Goal: Use online tool/utility: Utilize a website feature to perform a specific function

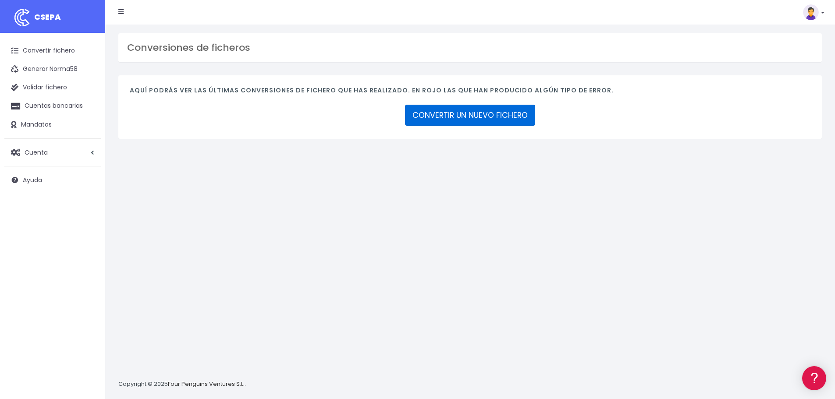
click at [473, 113] on link "CONVERTIR UN NUEVO FICHERO" at bounding box center [470, 115] width 130 height 21
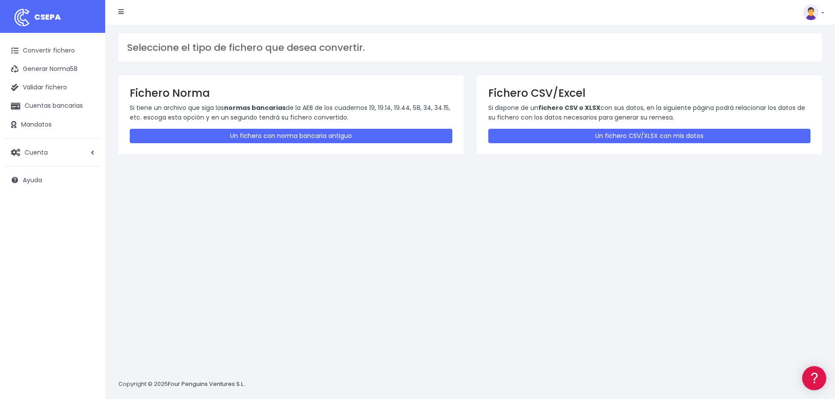
click at [627, 147] on div "Fichero CSV/Excel Si dispone de un fichero CSV o XLSX con sus datos, en la sigu…" at bounding box center [649, 114] width 345 height 79
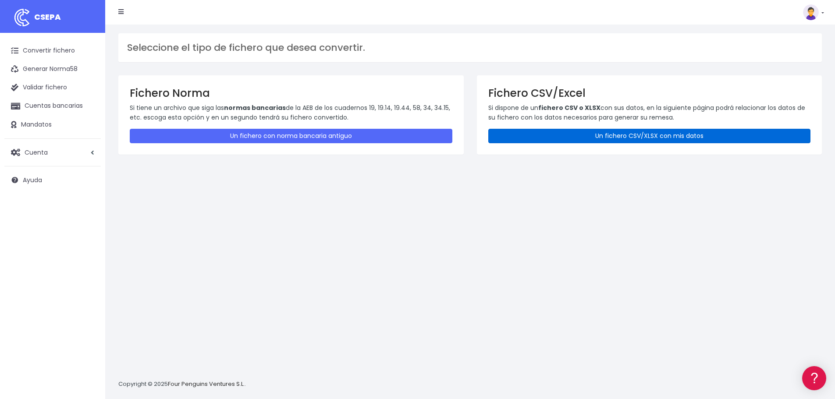
click at [620, 142] on link "Un fichero CSV/XLSX con mis datos" at bounding box center [649, 136] width 323 height 14
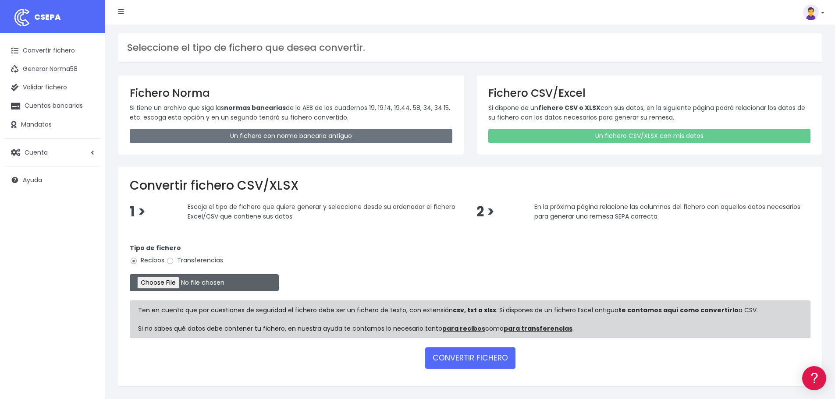
click at [235, 284] on input "file" at bounding box center [204, 282] width 149 height 17
type input "C:\fakepath\ANTICIPO CUOTA CSACE tsagcam ue [DATE] Y [DATE].xlsx"
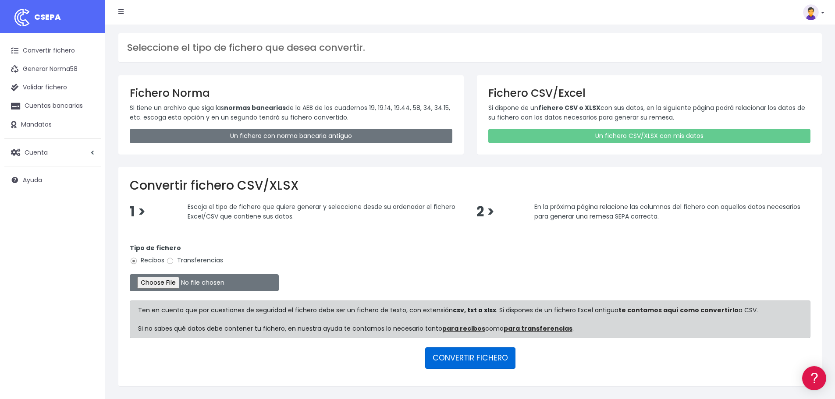
click at [476, 364] on button "CONVERTIR FICHERO" at bounding box center [470, 358] width 90 height 21
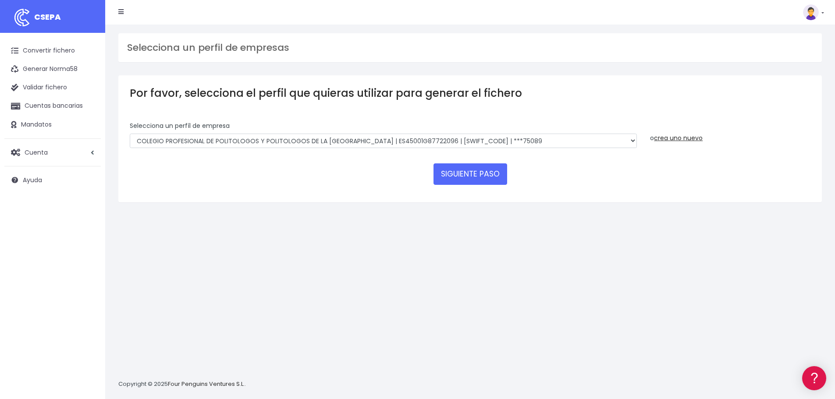
click at [412, 127] on div "Selecciona un perfíl de empresa COLEGIO PROFESIONAL DE POLITOLOGOS Y POLITOLOGO…" at bounding box center [383, 134] width 507 height 27
click at [403, 146] on select "COLEGIO PROFESIONAL DE POLITOLOGOS Y POLITOLOGOS DE LA COMUNIDAD DE MADRID | ES…" at bounding box center [383, 141] width 507 height 15
click at [130, 134] on select "COLEGIO PROFESIONAL DE POLITOLOGOS Y POLITOLOGOS DE LA COMUNIDAD DE MADRID | ES…" at bounding box center [383, 141] width 507 height 15
click at [442, 177] on button "SIGUIENTE PASO" at bounding box center [470, 173] width 74 height 21
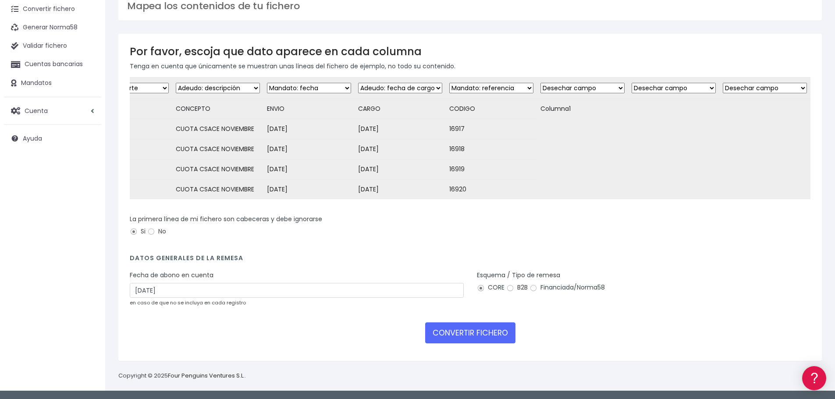
scroll to position [0, 4]
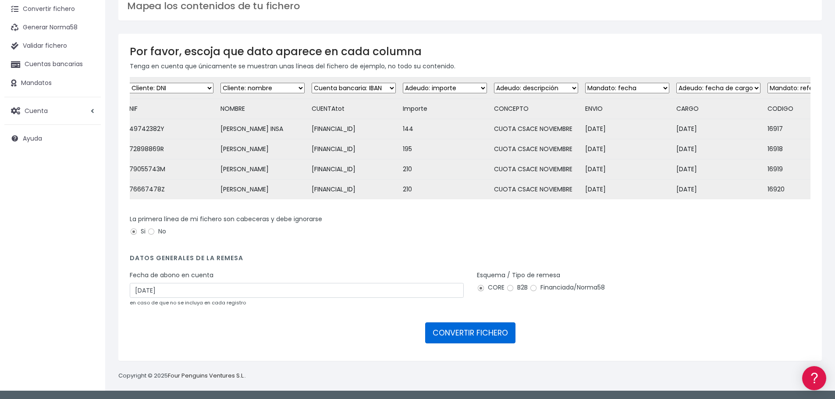
click at [471, 330] on button "CONVERTIR FICHERO" at bounding box center [470, 333] width 90 height 21
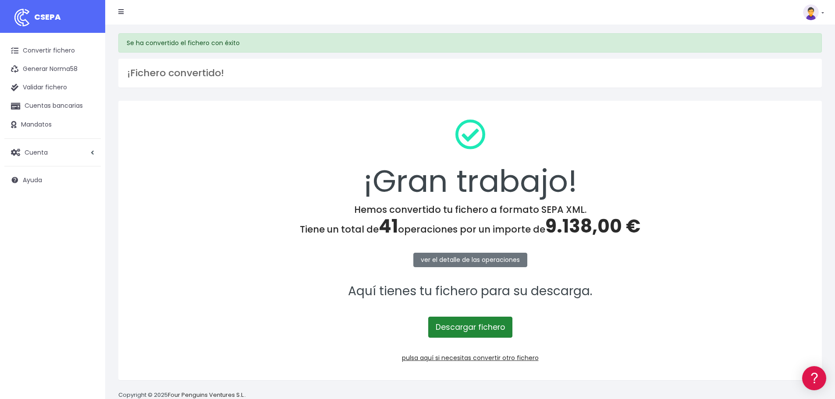
click at [470, 329] on link "Descargar fichero" at bounding box center [470, 327] width 84 height 21
